Goal: Task Accomplishment & Management: Complete application form

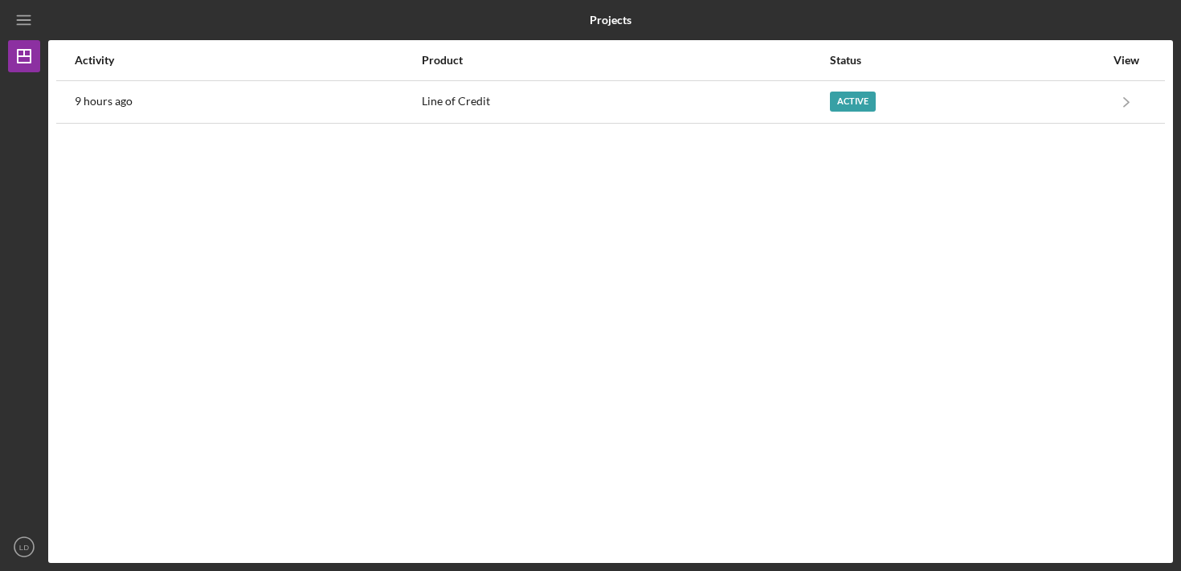
click at [560, 80] on th "Product" at bounding box center [625, 60] width 408 height 40
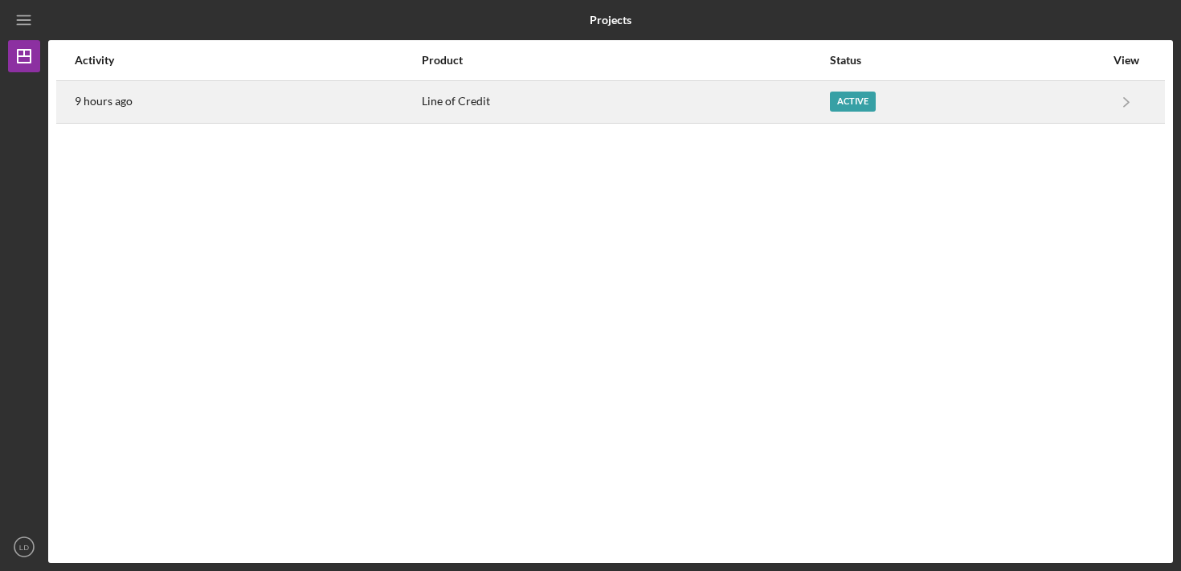
click at [560, 100] on div "Line of Credit" at bounding box center [625, 102] width 407 height 40
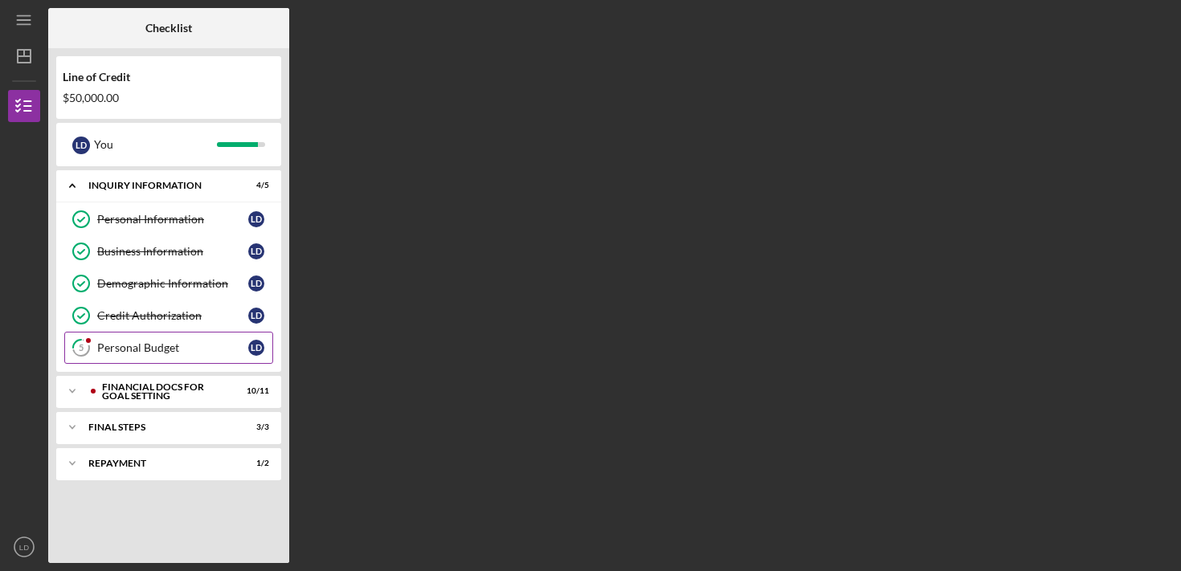
click at [122, 349] on div "Personal Budget" at bounding box center [172, 347] width 151 height 13
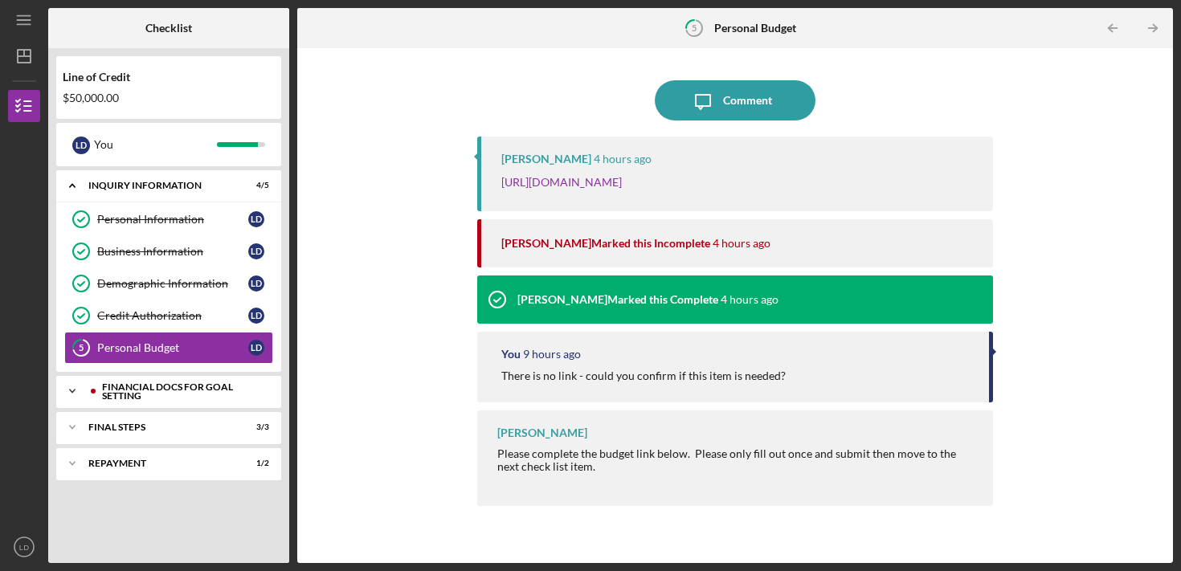
click at [171, 398] on div "Financial Docs for Goal Setting" at bounding box center [181, 391] width 159 height 18
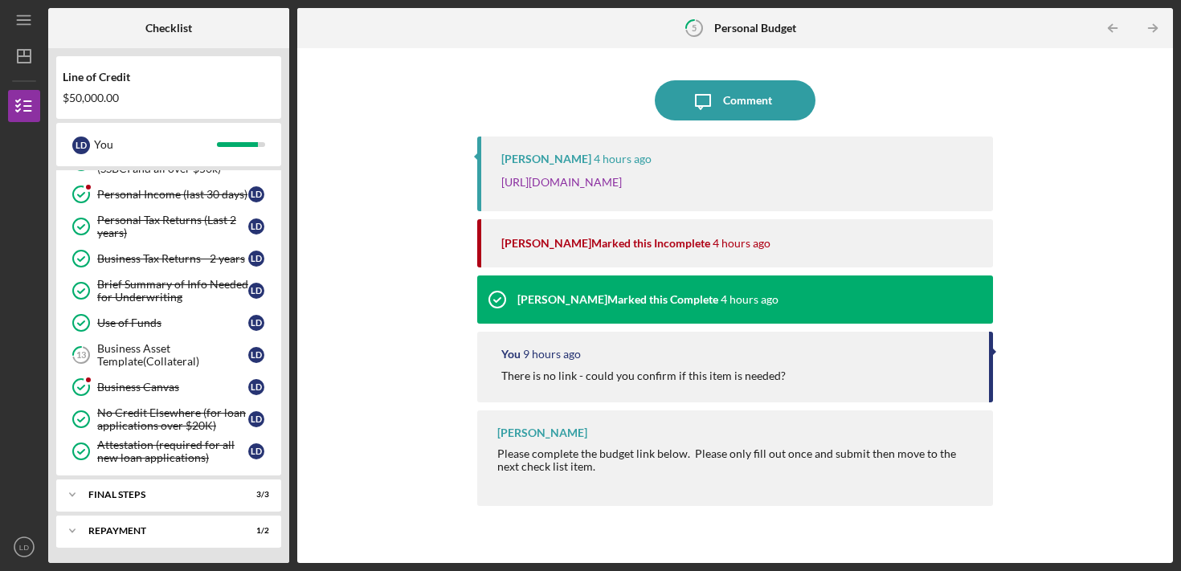
scroll to position [296, 0]
click at [172, 352] on div "Business Asset Template(Collateral)" at bounding box center [172, 354] width 151 height 26
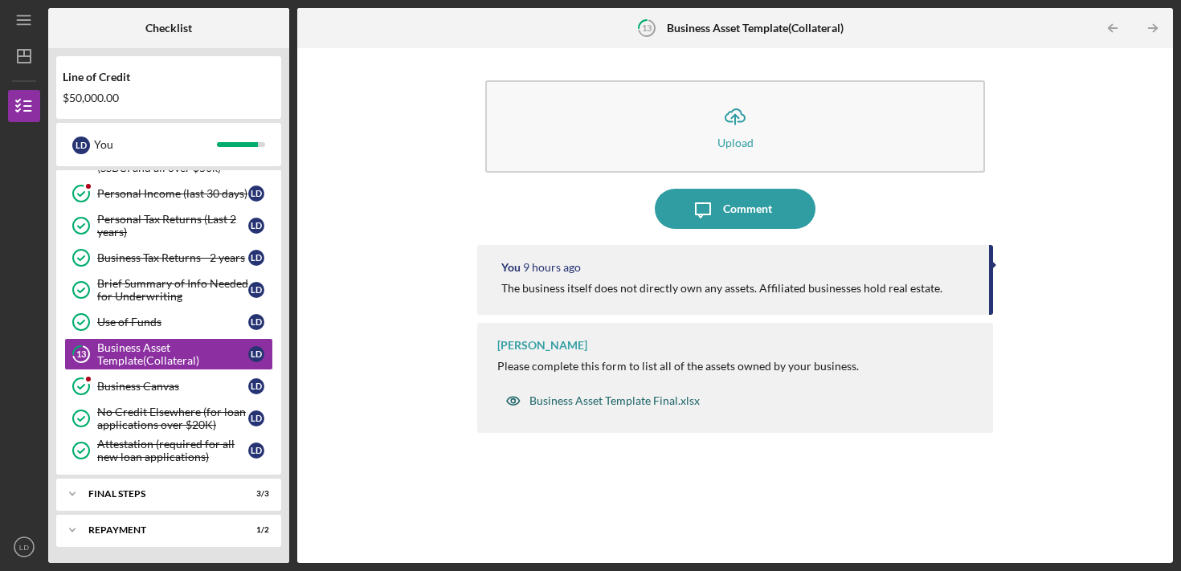
click at [656, 399] on div "Business Asset Template Final.xlsx" at bounding box center [614, 400] width 170 height 13
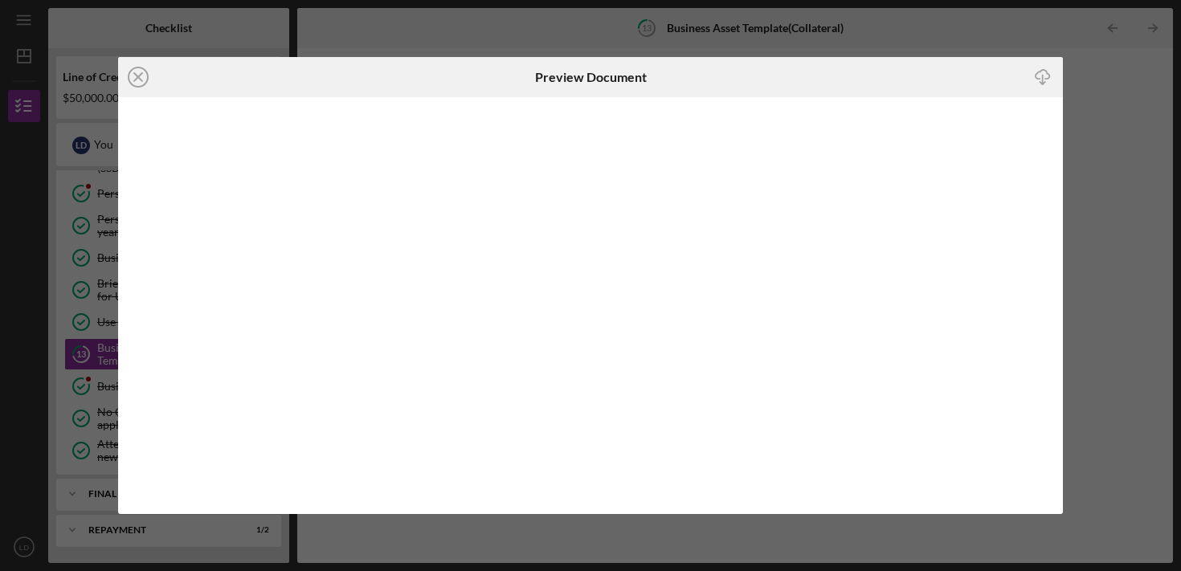
click at [1044, 80] on icon "Icon/Download" at bounding box center [1043, 77] width 36 height 36
click at [664, 39] on div "Icon/Close Preview Document Icon/Download" at bounding box center [590, 285] width 1181 height 571
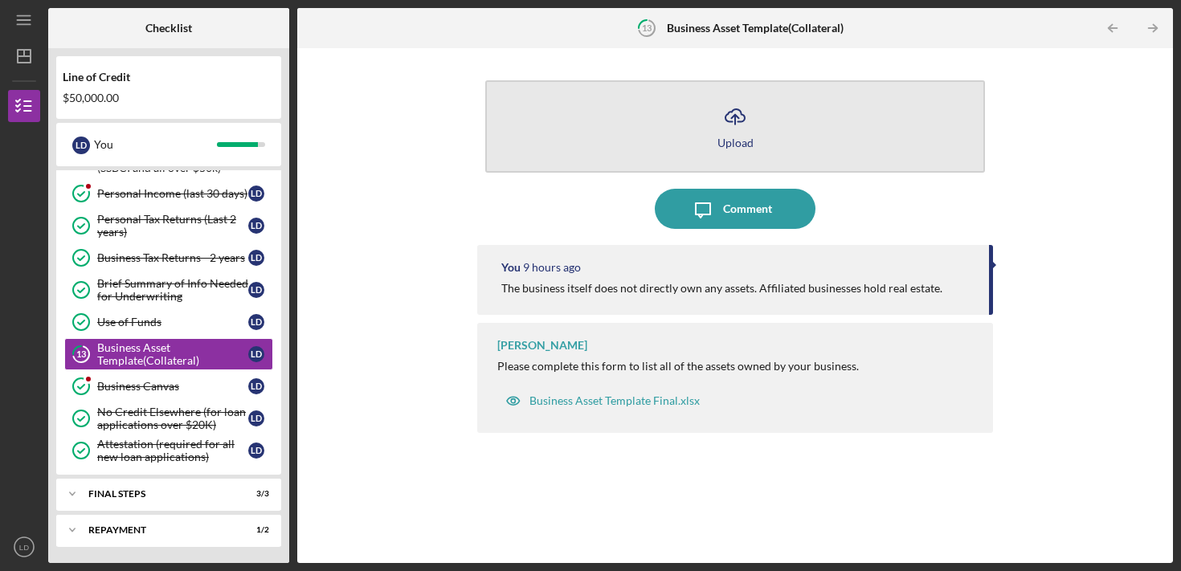
click at [738, 125] on icon "Icon/Upload" at bounding box center [735, 116] width 40 height 40
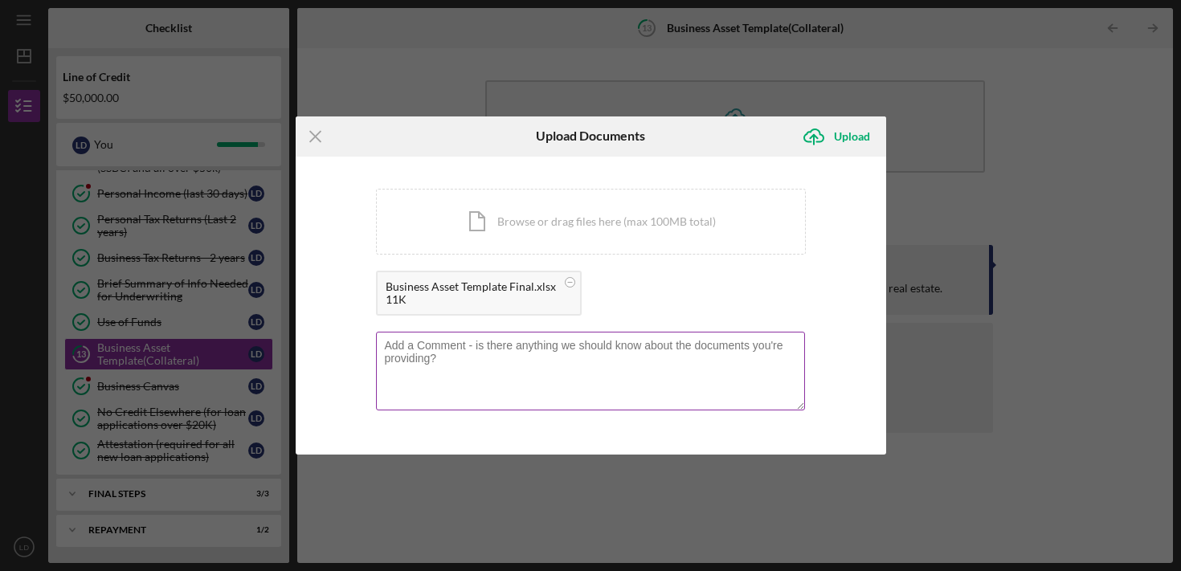
click at [534, 372] on textarea at bounding box center [590, 371] width 429 height 79
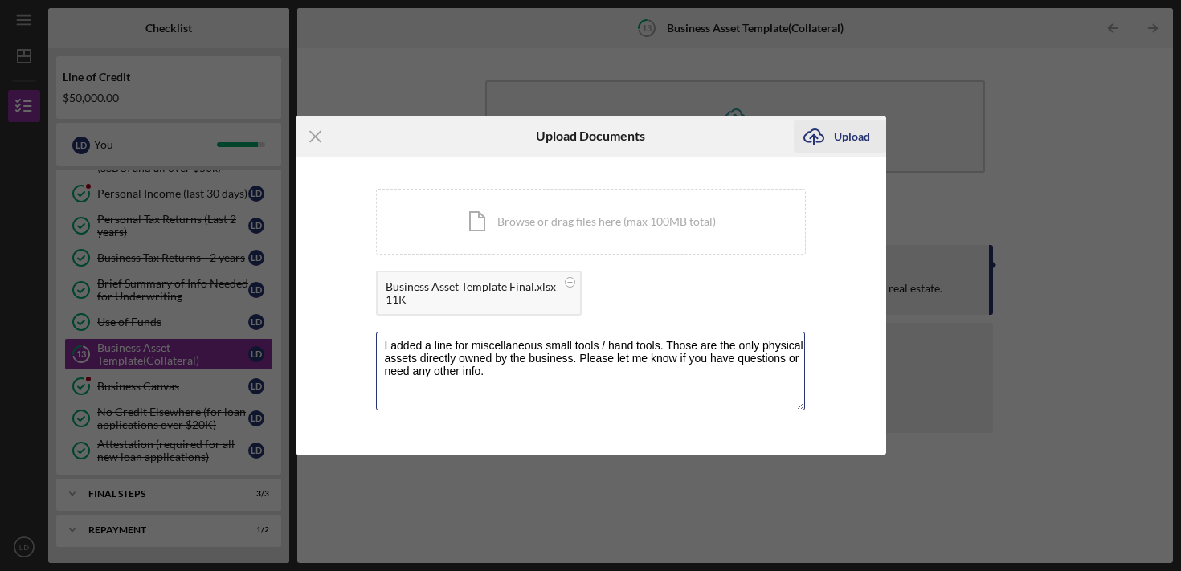
type textarea "I added a line for miscellaneous small tools / hand tools. Those are the only p…"
click at [835, 142] on div "Upload" at bounding box center [852, 137] width 36 height 32
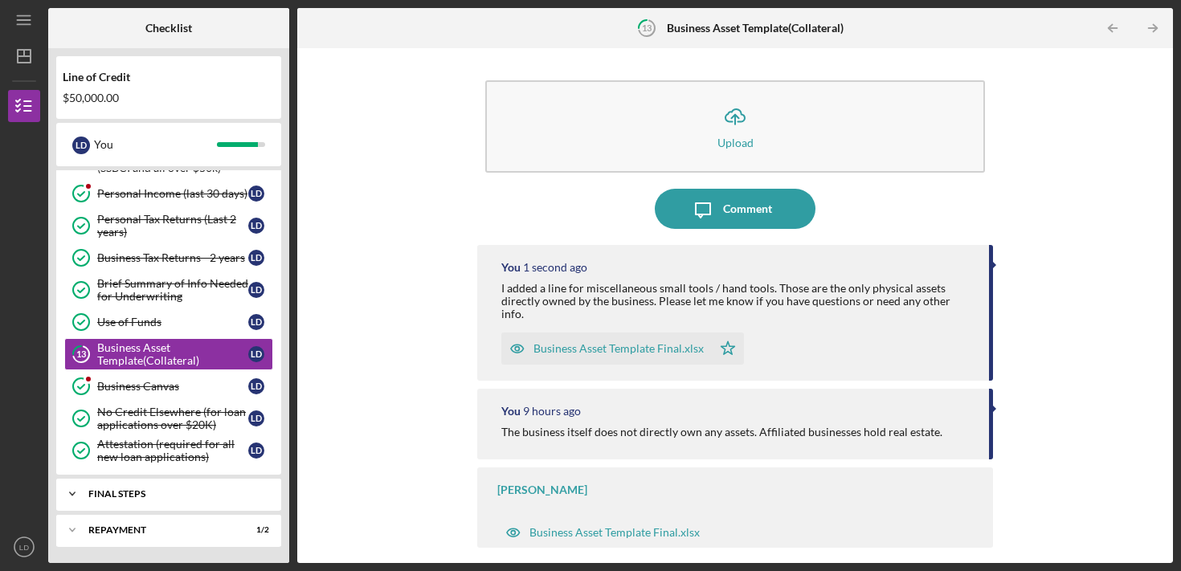
click at [188, 489] on div "FINAL STEPS" at bounding box center [174, 494] width 173 height 10
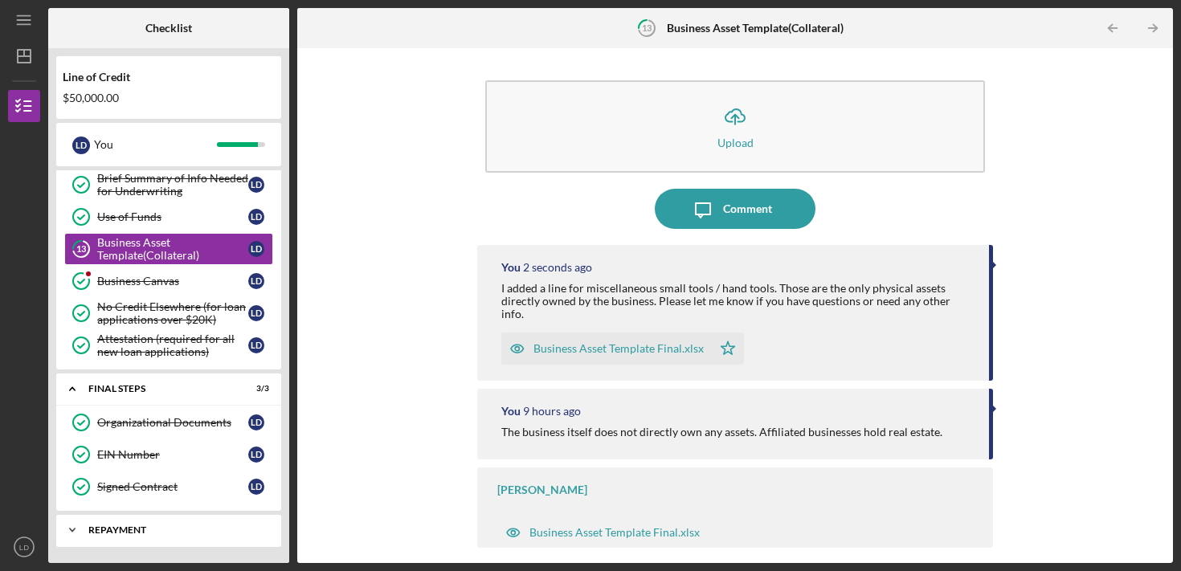
click at [191, 537] on div "Icon/Expander Repayment 1 / 2" at bounding box center [168, 530] width 225 height 32
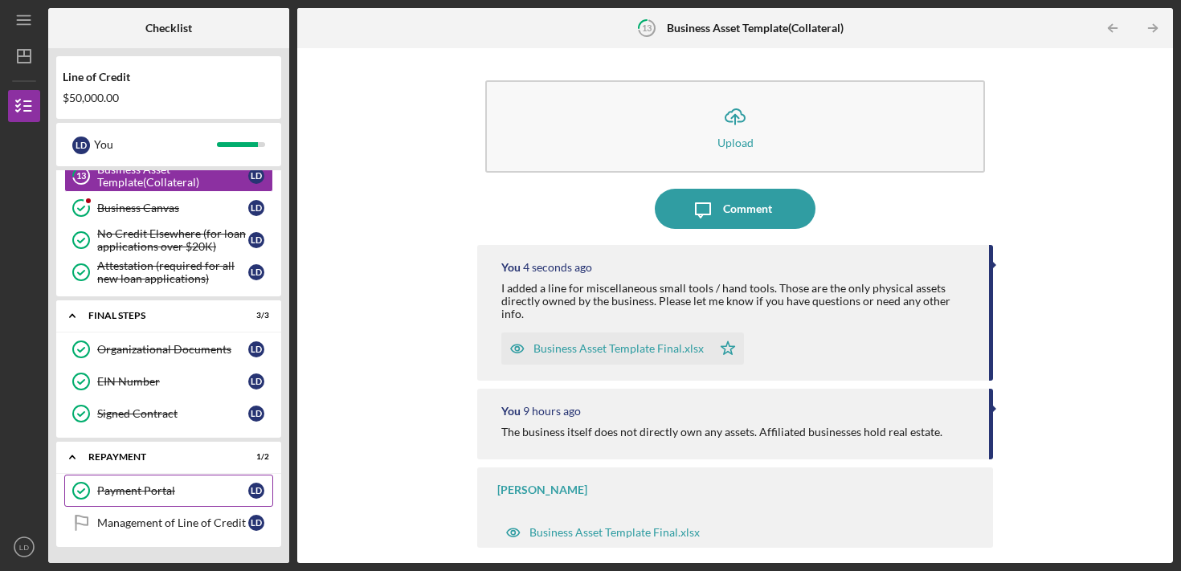
scroll to position [0, 0]
